Goal: Task Accomplishment & Management: Use online tool/utility

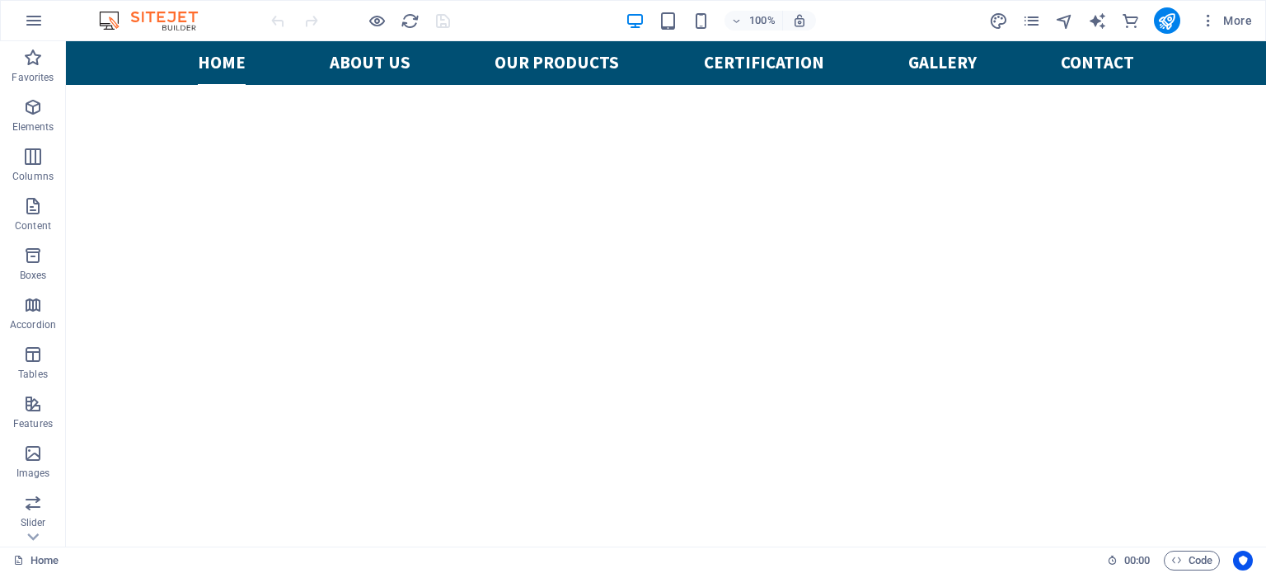
scroll to position [589, 0]
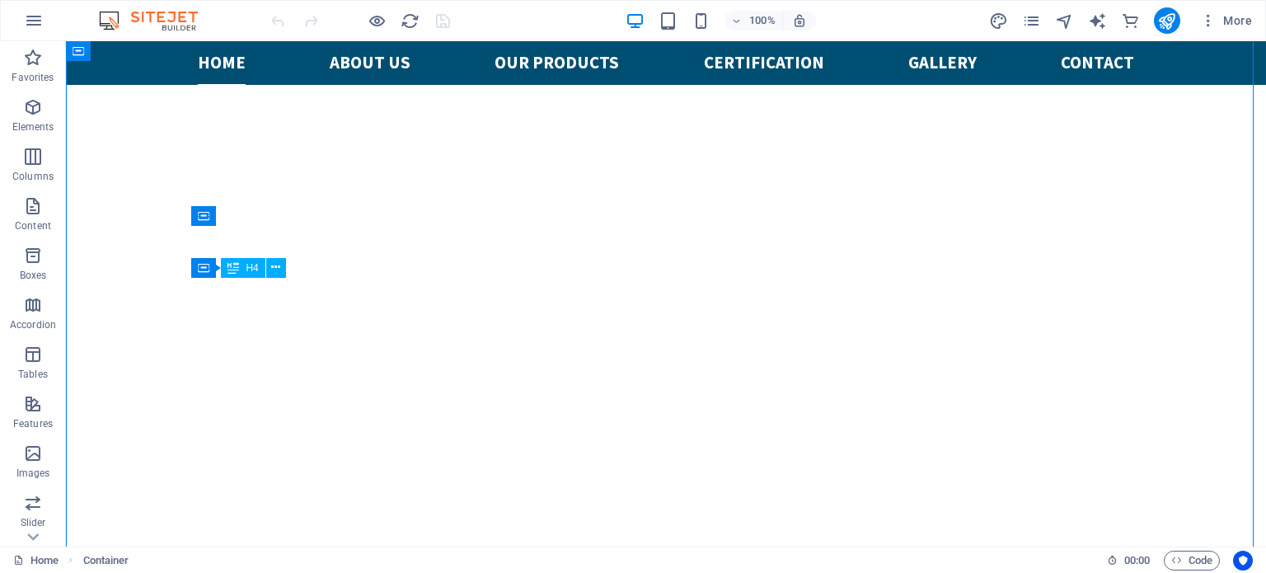
drag, startPoint x: 399, startPoint y: 290, endPoint x: 308, endPoint y: 294, distance: 90.8
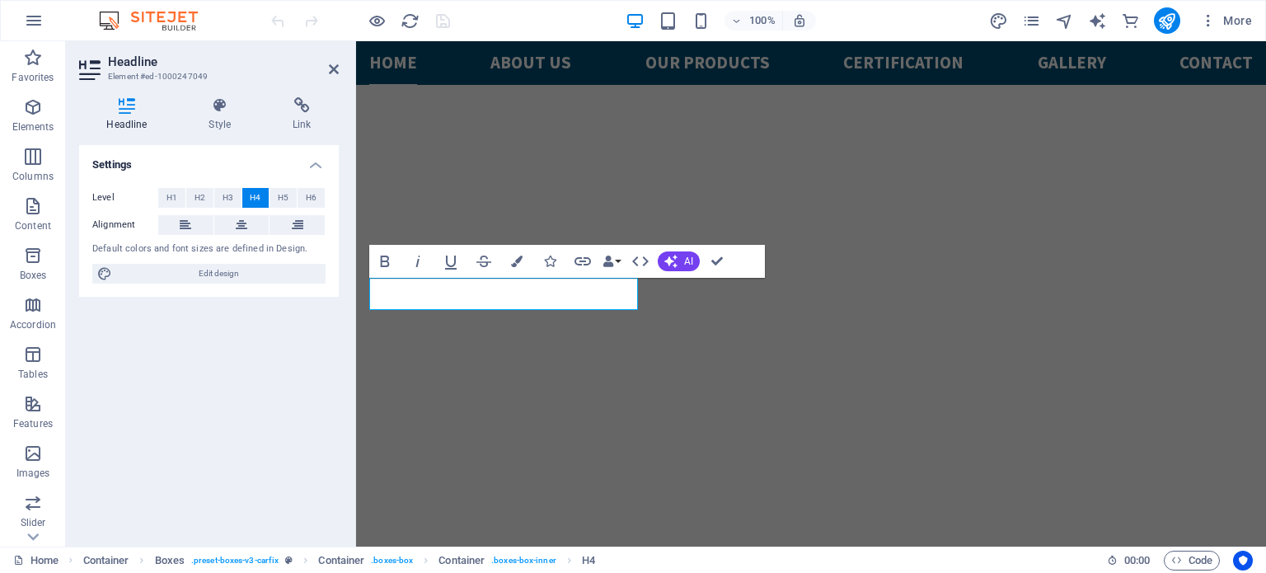
scroll to position [590, 0]
click at [225, 345] on div "Settings Level H1 H2 H3 H4 H5 H6 Alignment Default colors and font sizes are de…" at bounding box center [209, 339] width 260 height 388
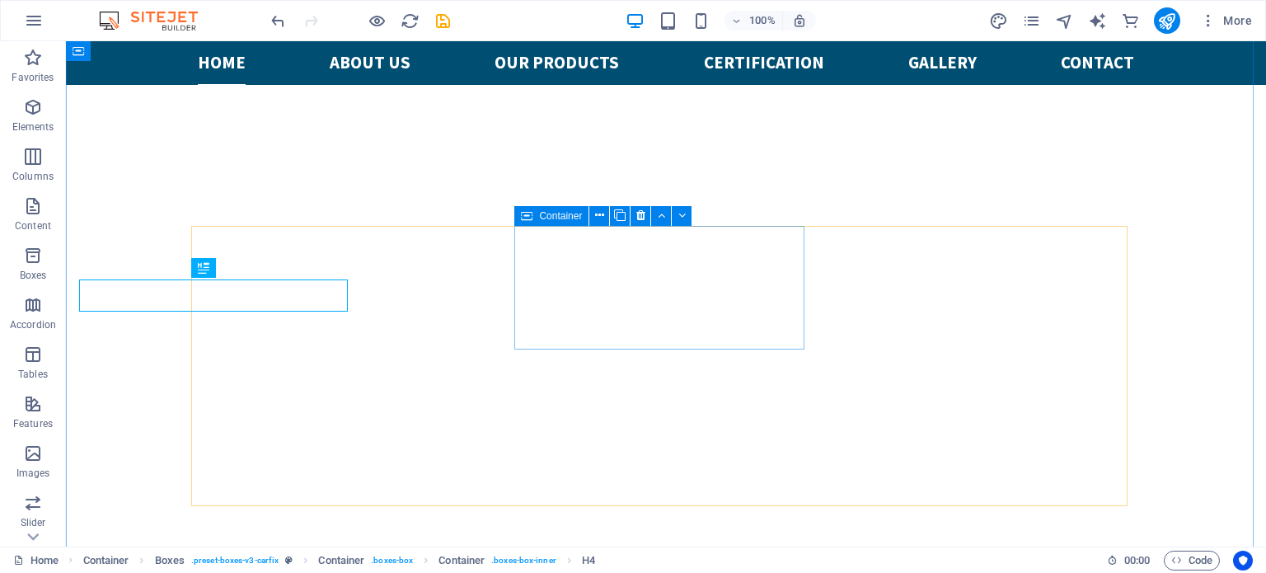
scroll to position [589, 0]
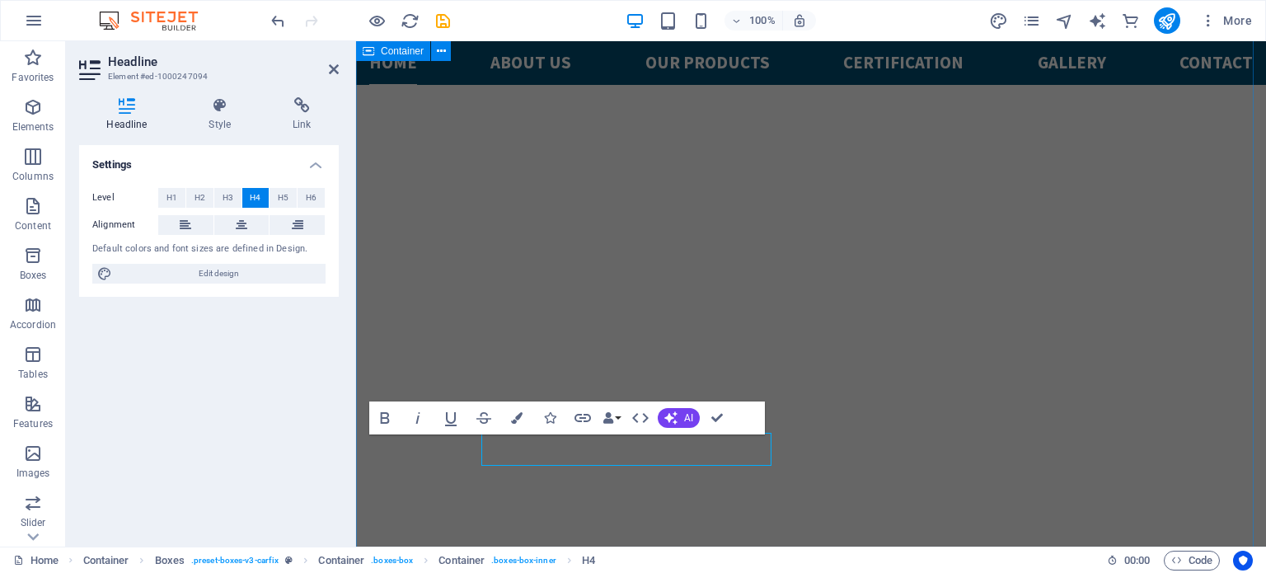
scroll to position [590, 0]
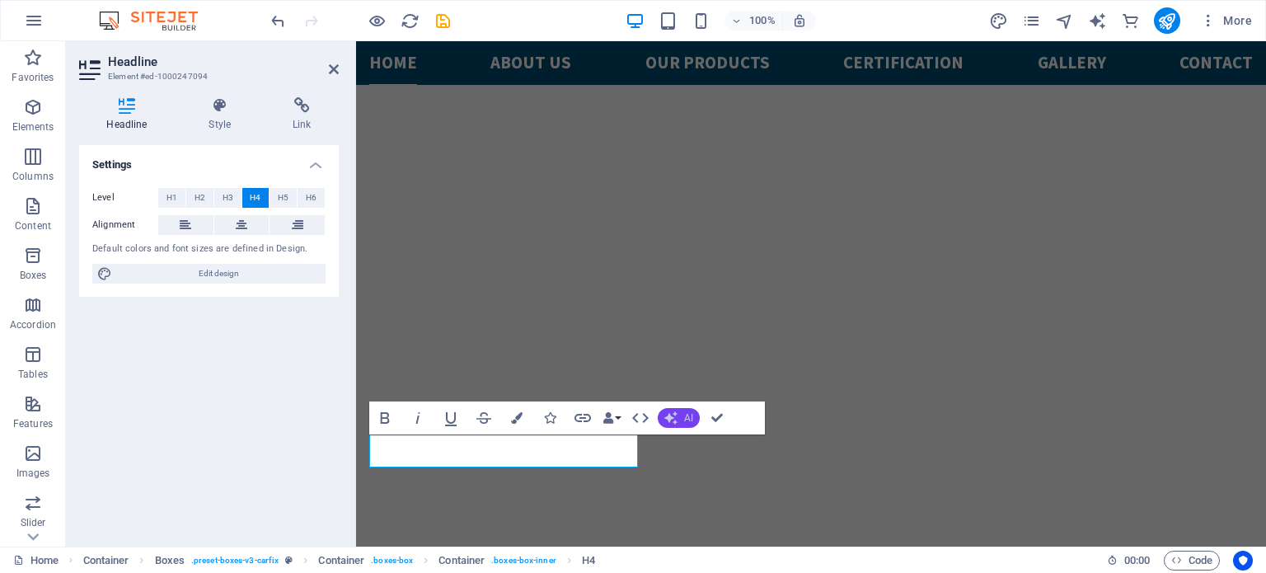
click at [679, 421] on button "AI" at bounding box center [679, 418] width 42 height 20
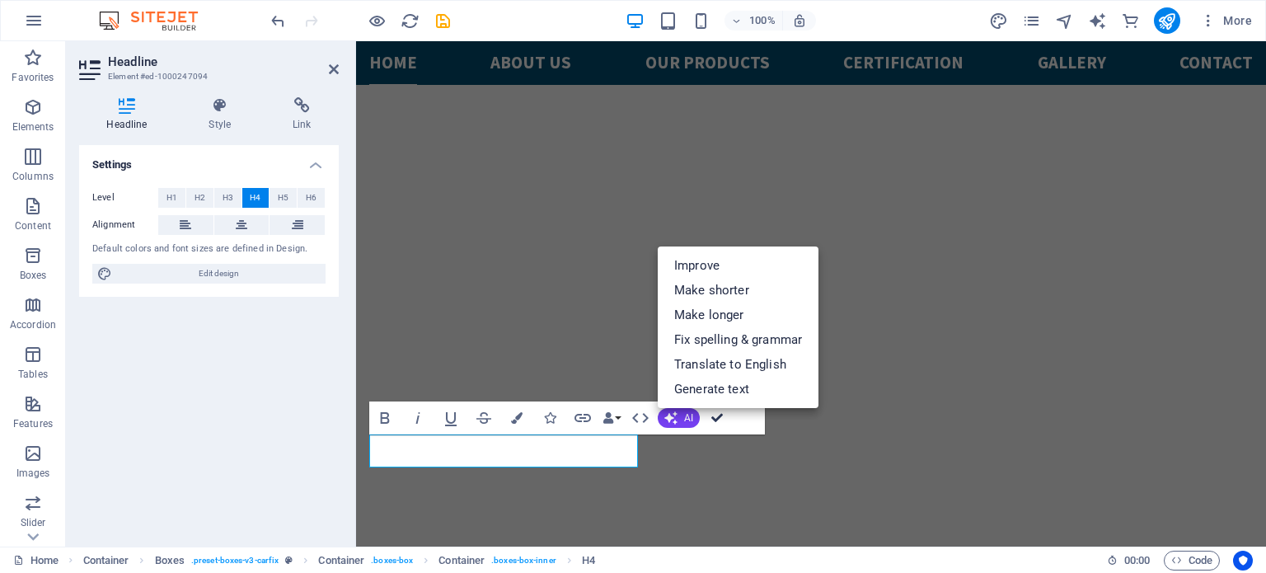
scroll to position [588, 0]
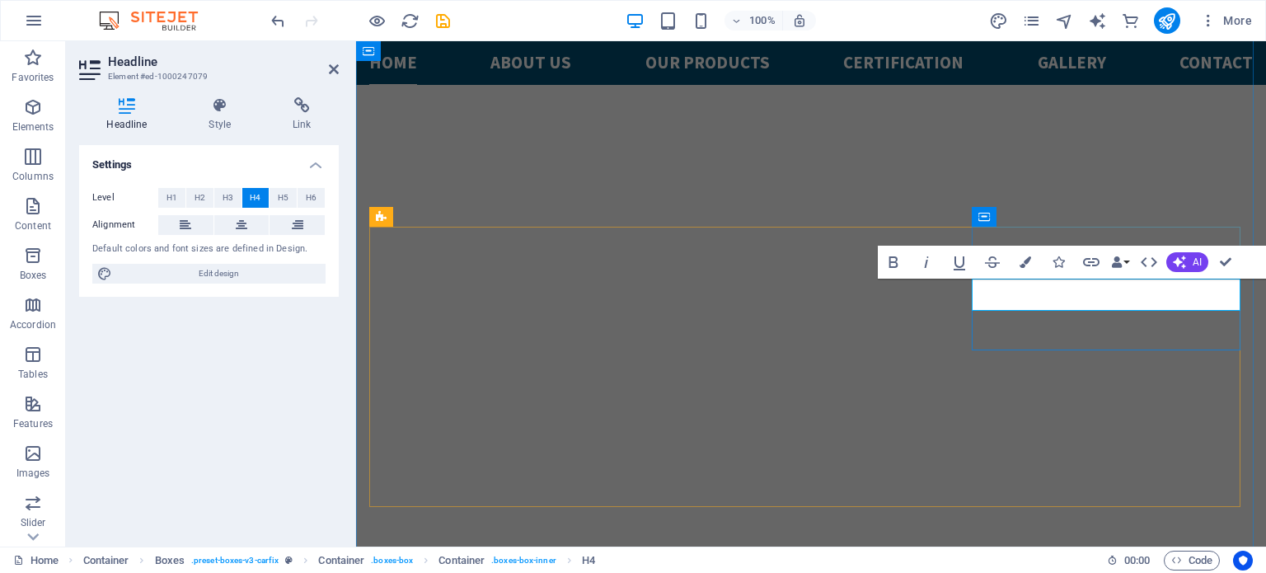
scroll to position [590, 0]
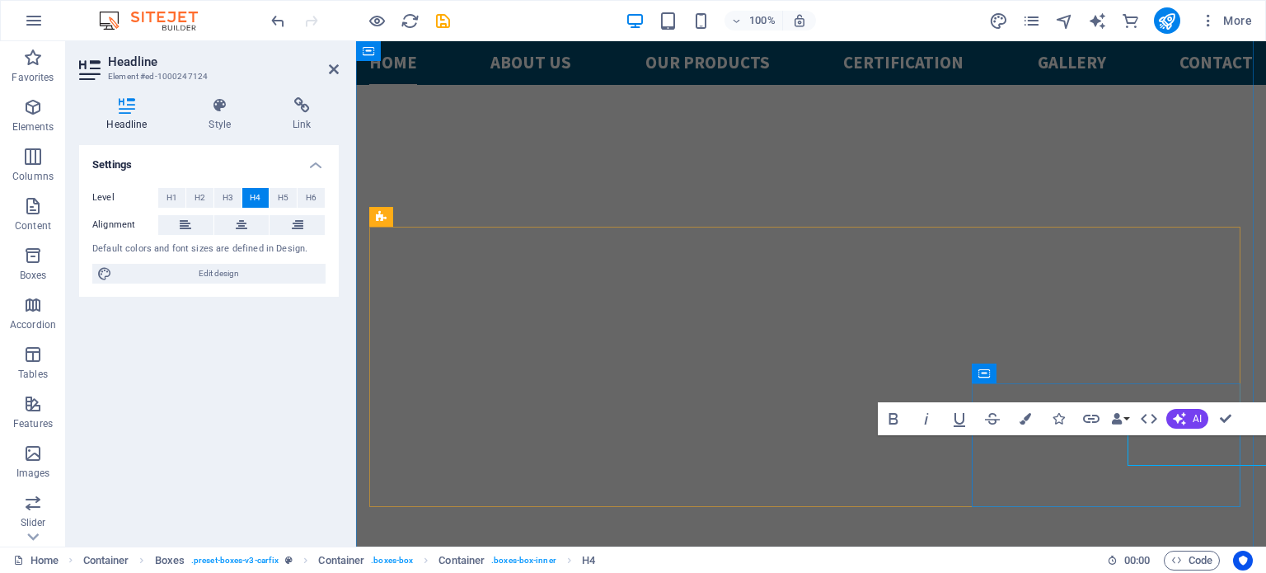
scroll to position [590, 0]
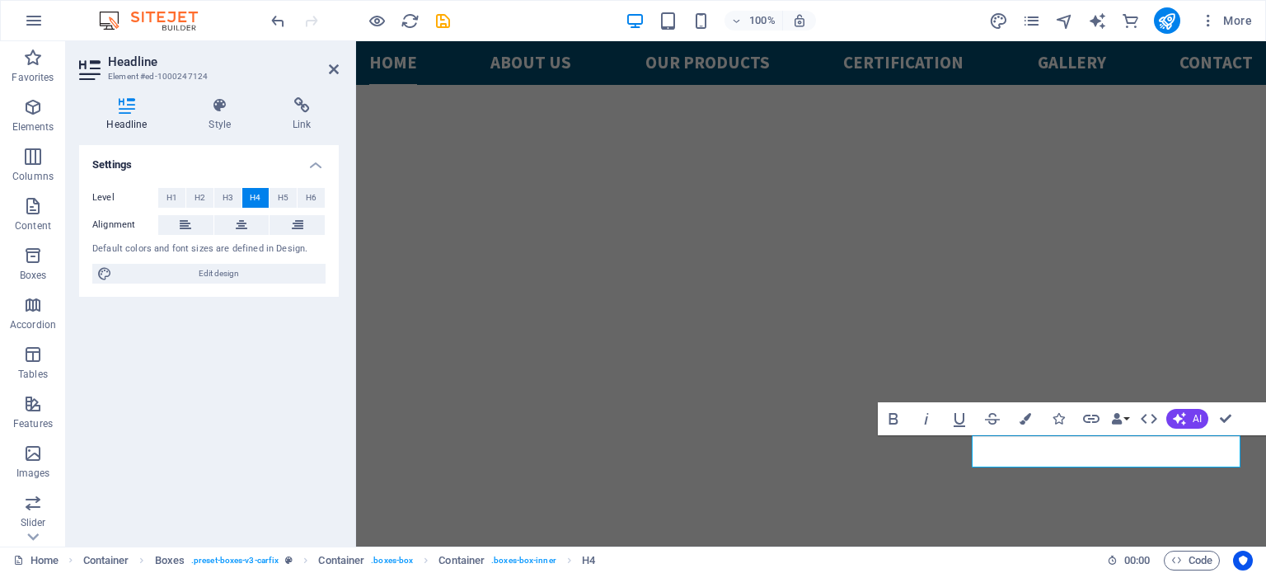
click at [261, 441] on div "Settings Level H1 H2 H3 H4 H5 H6 Alignment Default colors and font sizes are de…" at bounding box center [209, 339] width 260 height 388
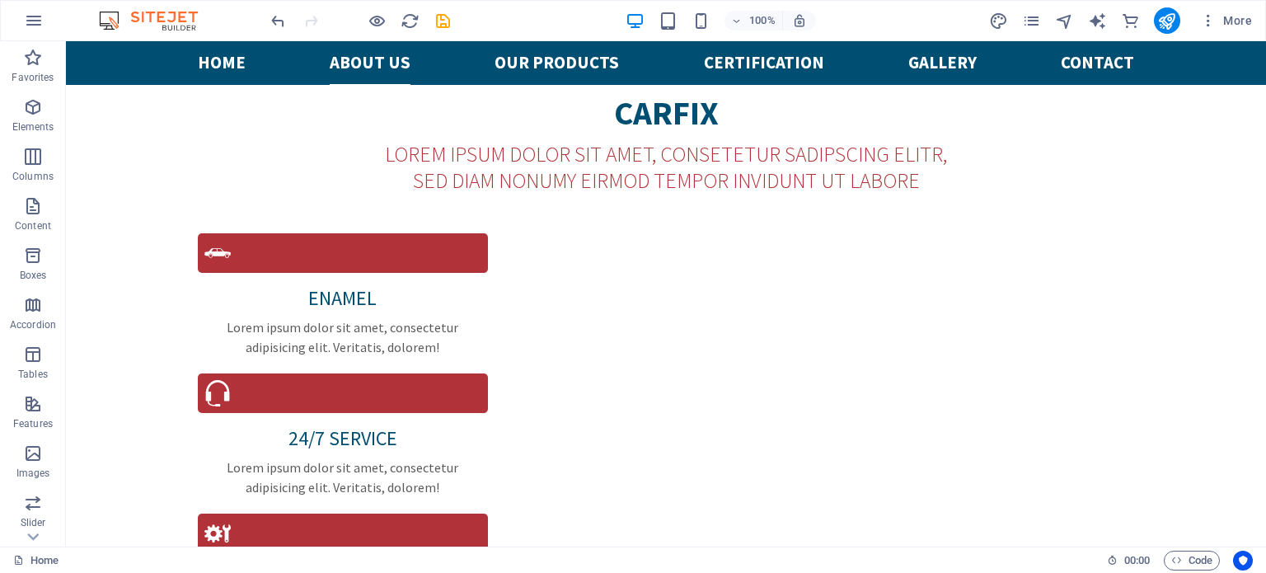
scroll to position [1462, 0]
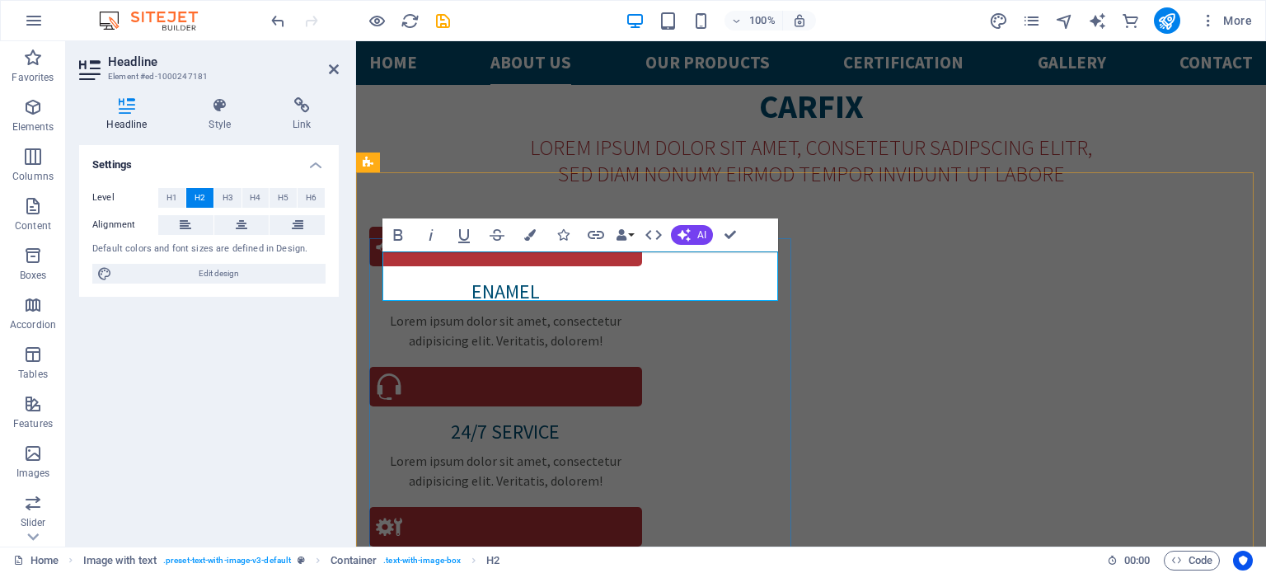
drag, startPoint x: 590, startPoint y: 284, endPoint x: 486, endPoint y: 277, distance: 104.1
click at [195, 352] on div "Settings Level H1 H2 H3 H4 H5 H6 Alignment Default colors and font sizes are de…" at bounding box center [209, 339] width 260 height 388
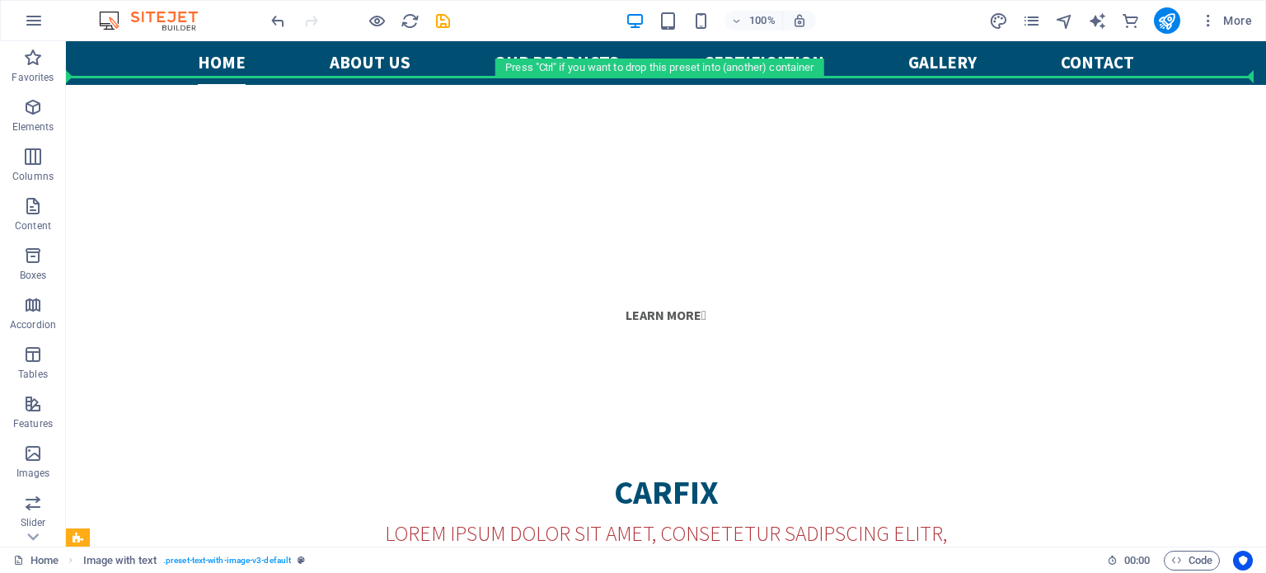
drag, startPoint x: 798, startPoint y: 275, endPoint x: 264, endPoint y: 133, distance: 552.8
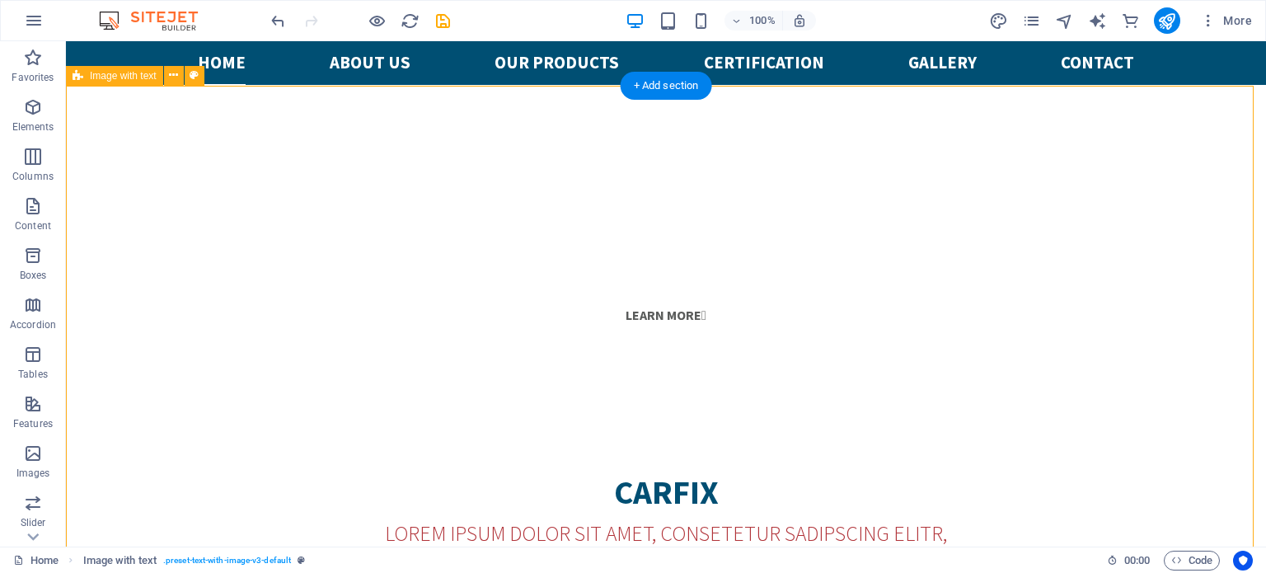
scroll to position [1075, 0]
click at [357, 58] on nav "Home About us Our PRODUCTS CERTIFICATION Gallery Contact" at bounding box center [666, 63] width 937 height 44
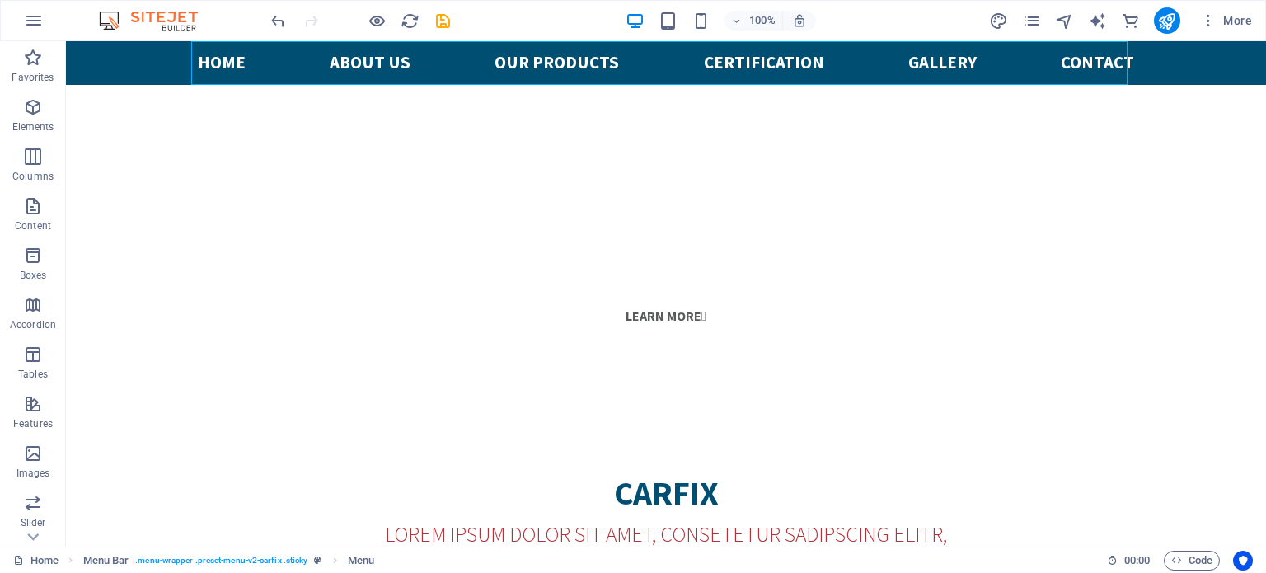
click at [533, 68] on nav "Home About us Our PRODUCTS CERTIFICATION Gallery Contact" at bounding box center [666, 63] width 937 height 44
click at [1158, 18] on icon "publish" at bounding box center [1167, 21] width 19 height 19
checkbox input "false"
